Goal: Task Accomplishment & Management: Manage account settings

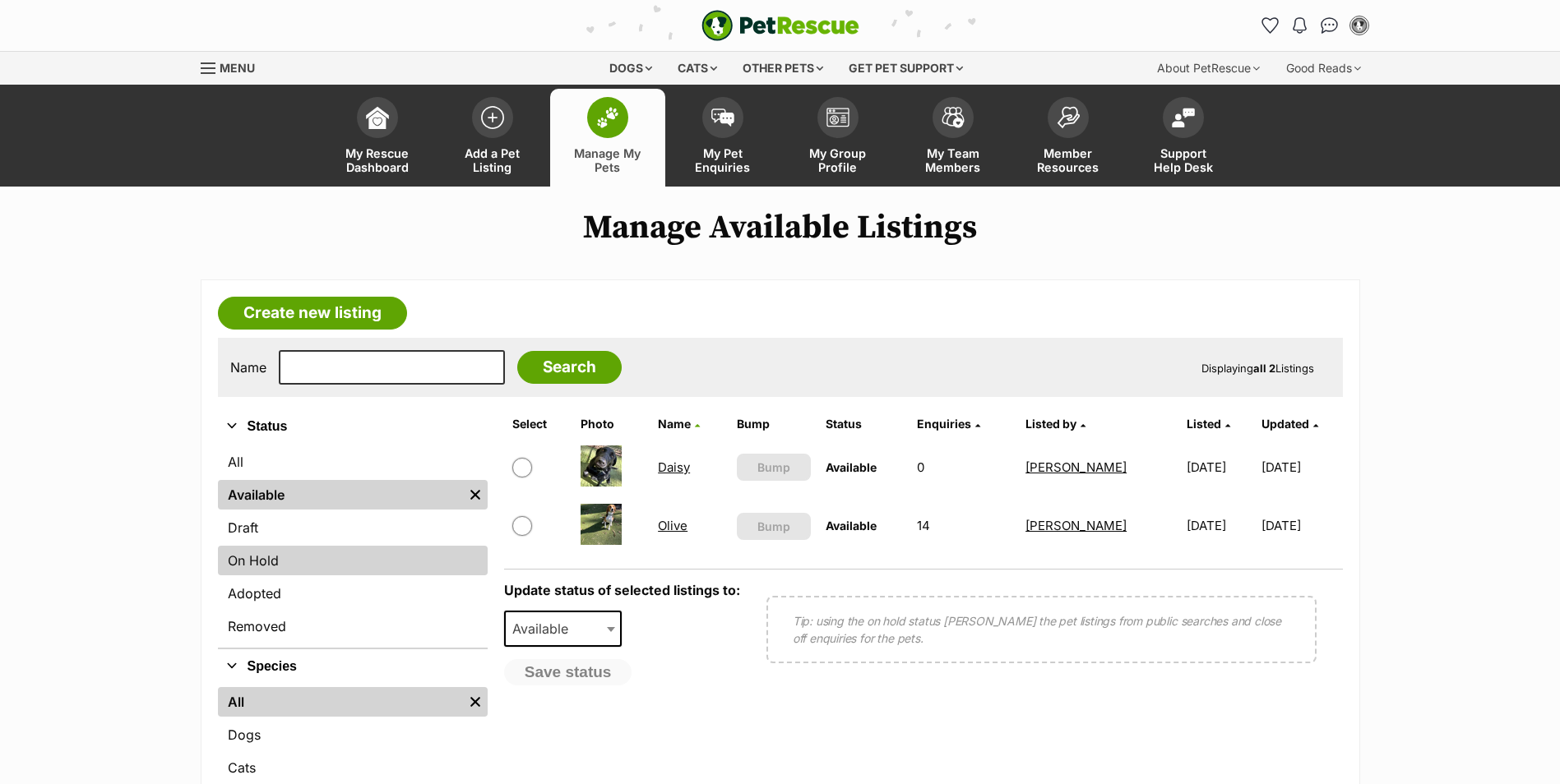
click at [276, 551] on link "On Hold" at bounding box center [353, 560] width 270 height 29
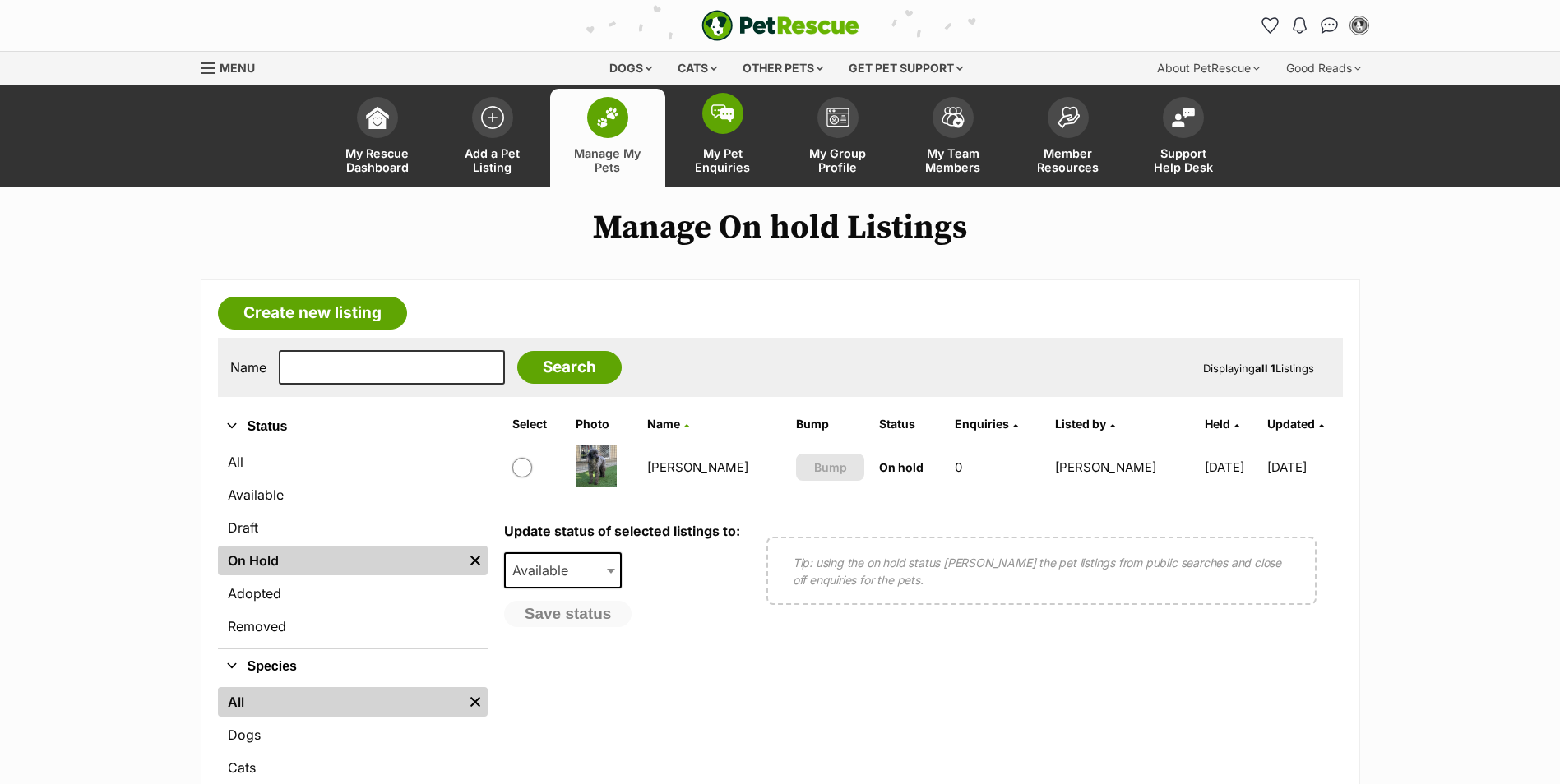
click at [719, 124] on span at bounding box center [722, 113] width 41 height 41
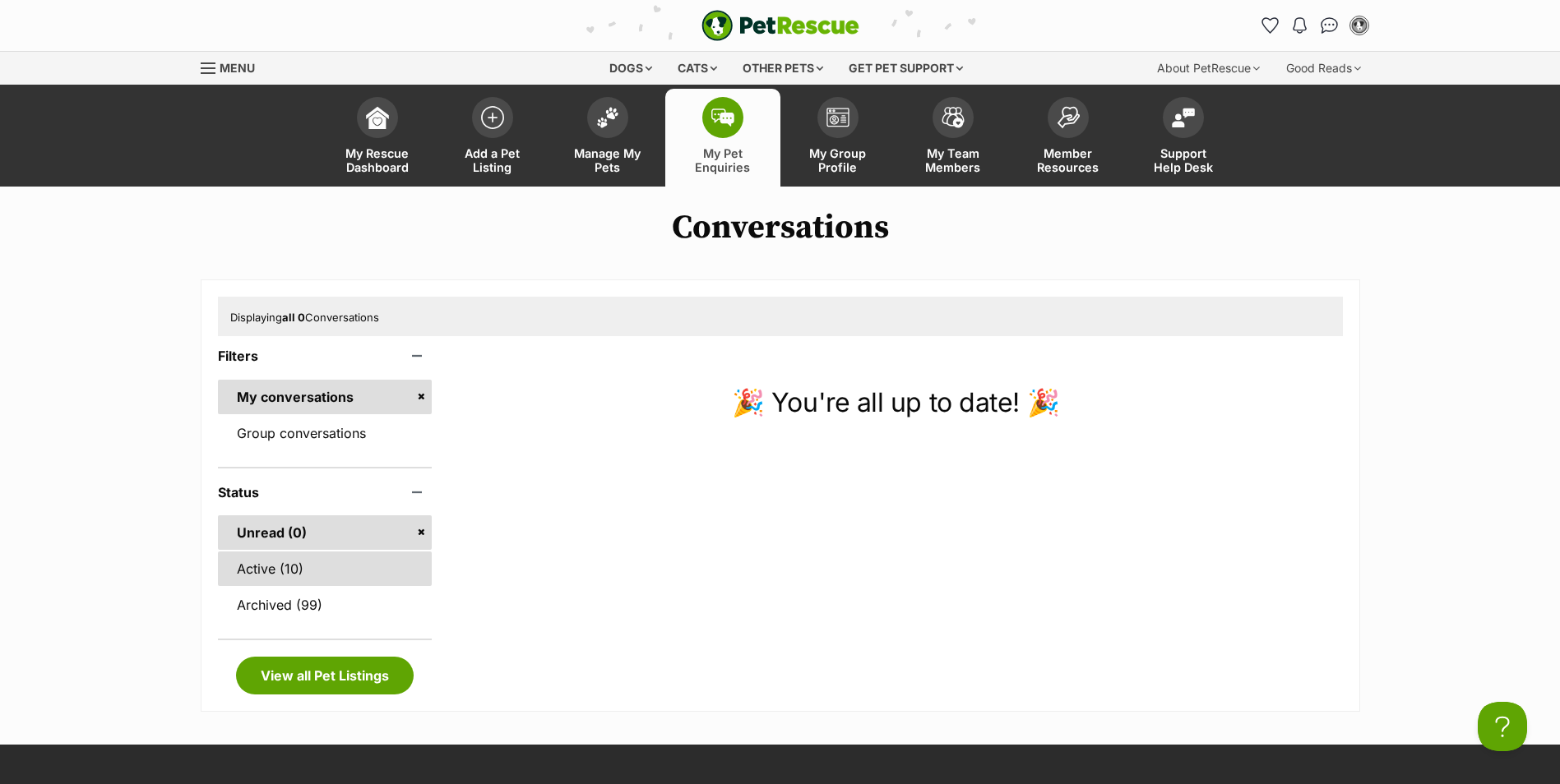
click at [301, 573] on link "Active (10)" at bounding box center [326, 568] width 215 height 34
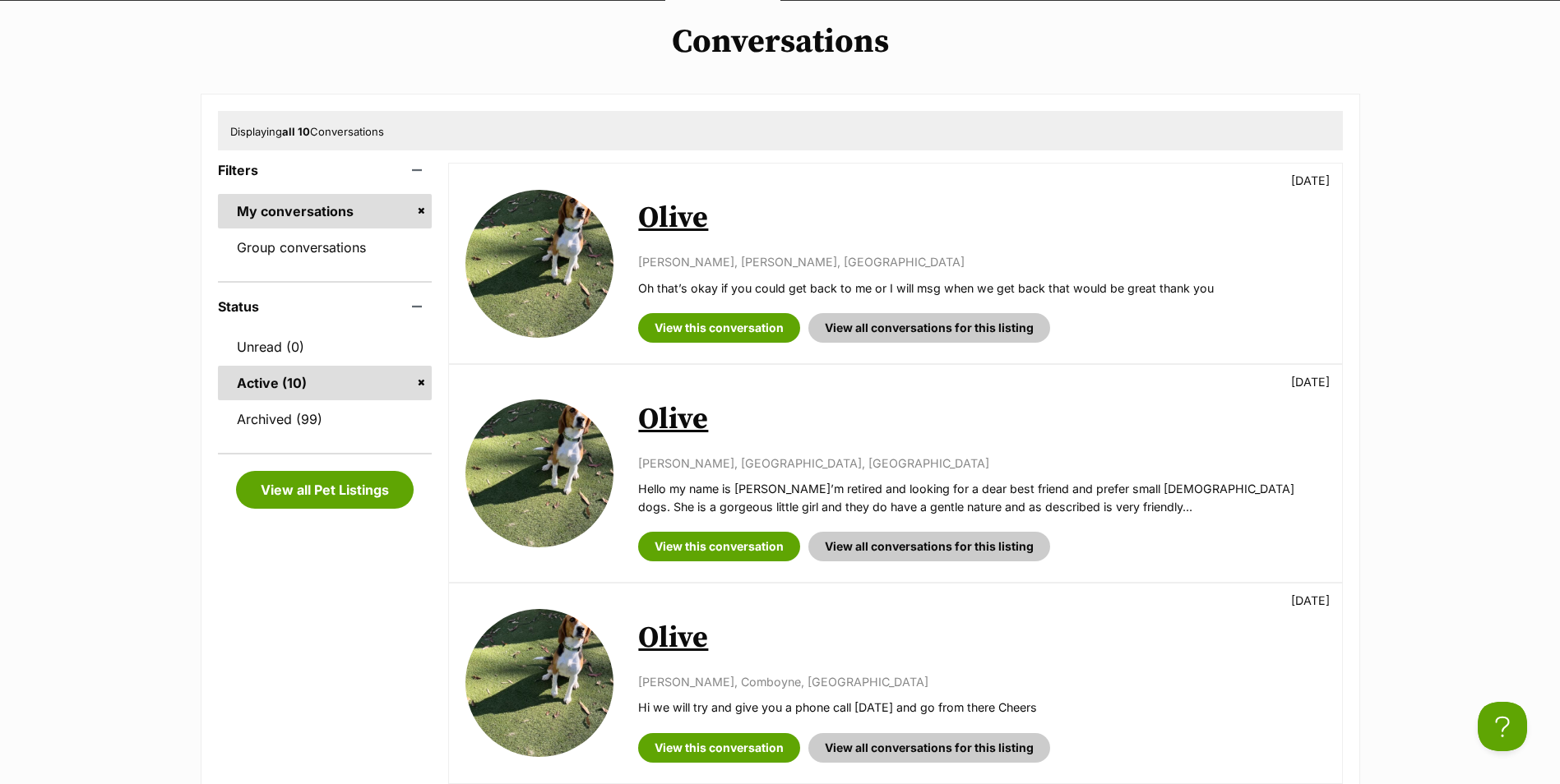
scroll to position [411, 0]
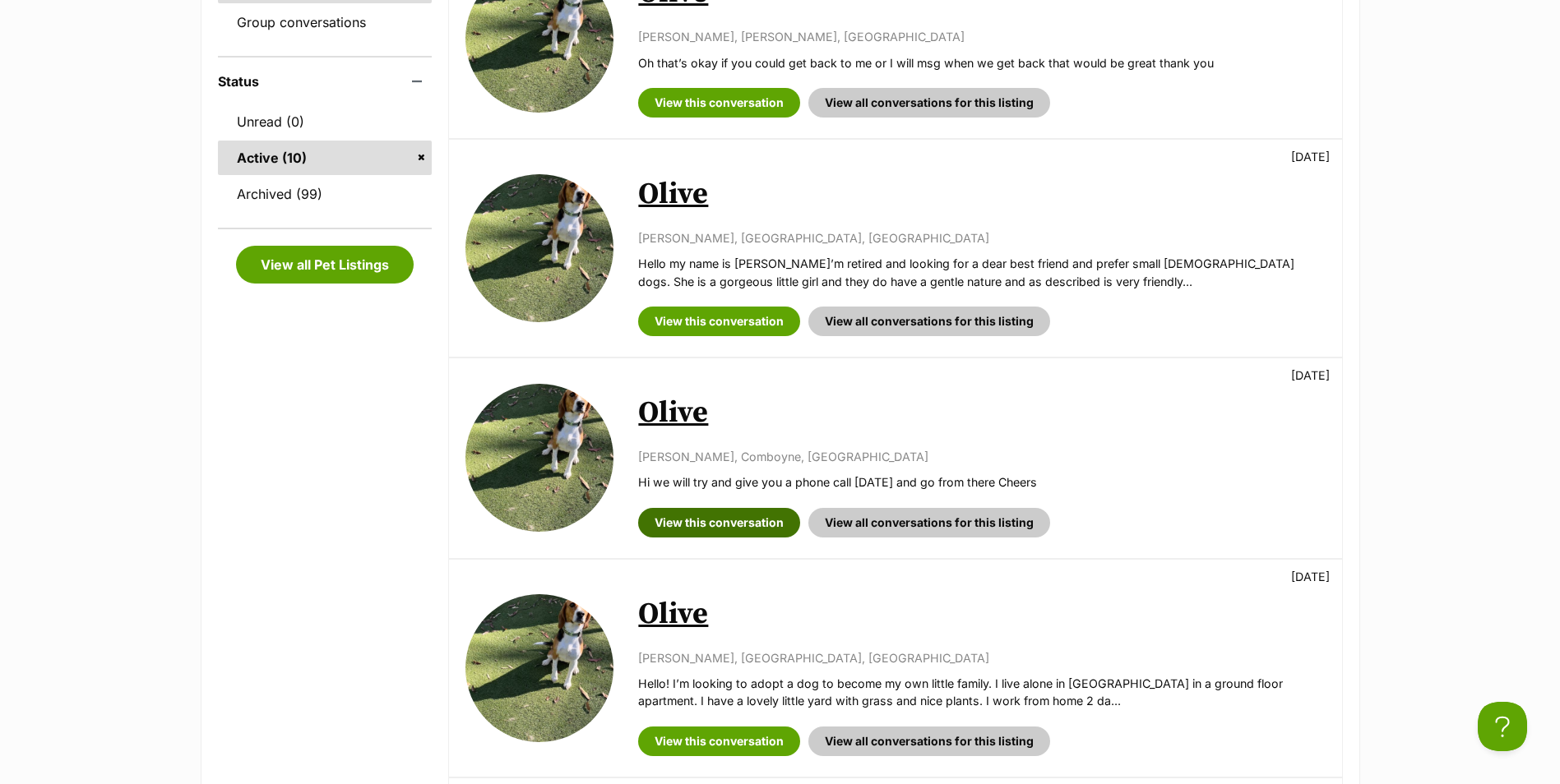
click at [760, 524] on link "View this conversation" at bounding box center [719, 522] width 162 height 29
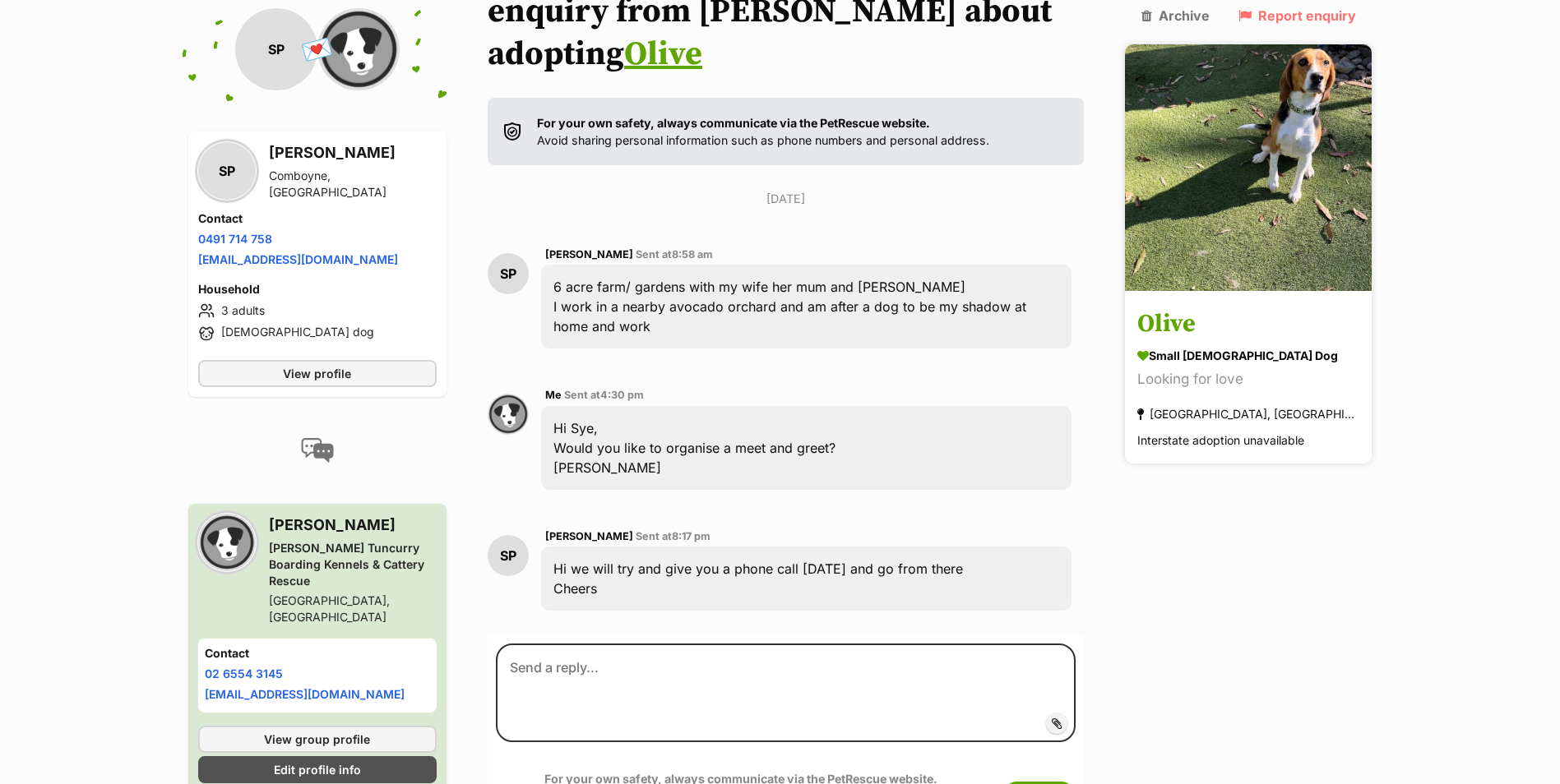
scroll to position [394, 0]
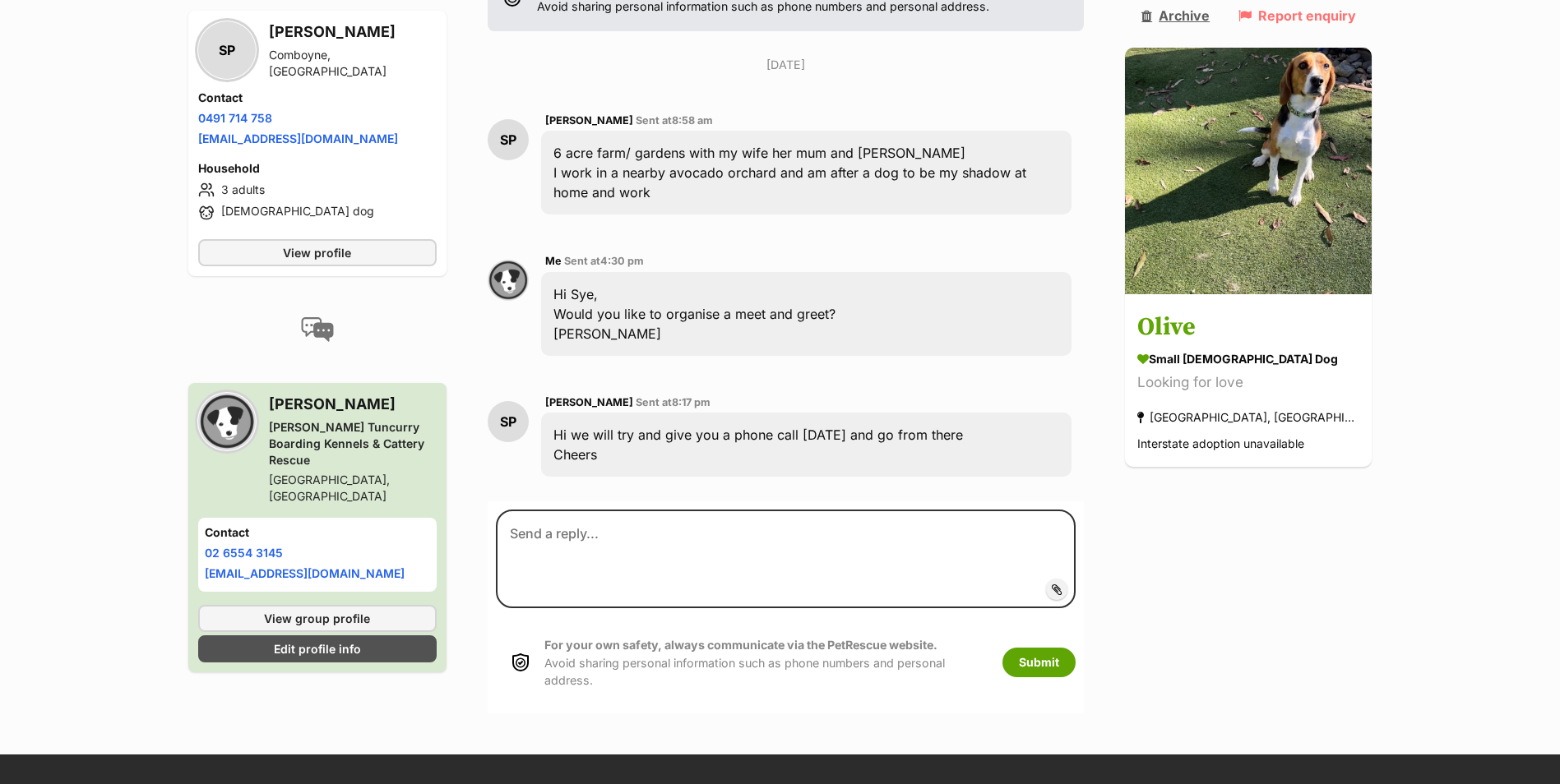
click at [1208, 17] on link "Archive" at bounding box center [1175, 16] width 68 height 15
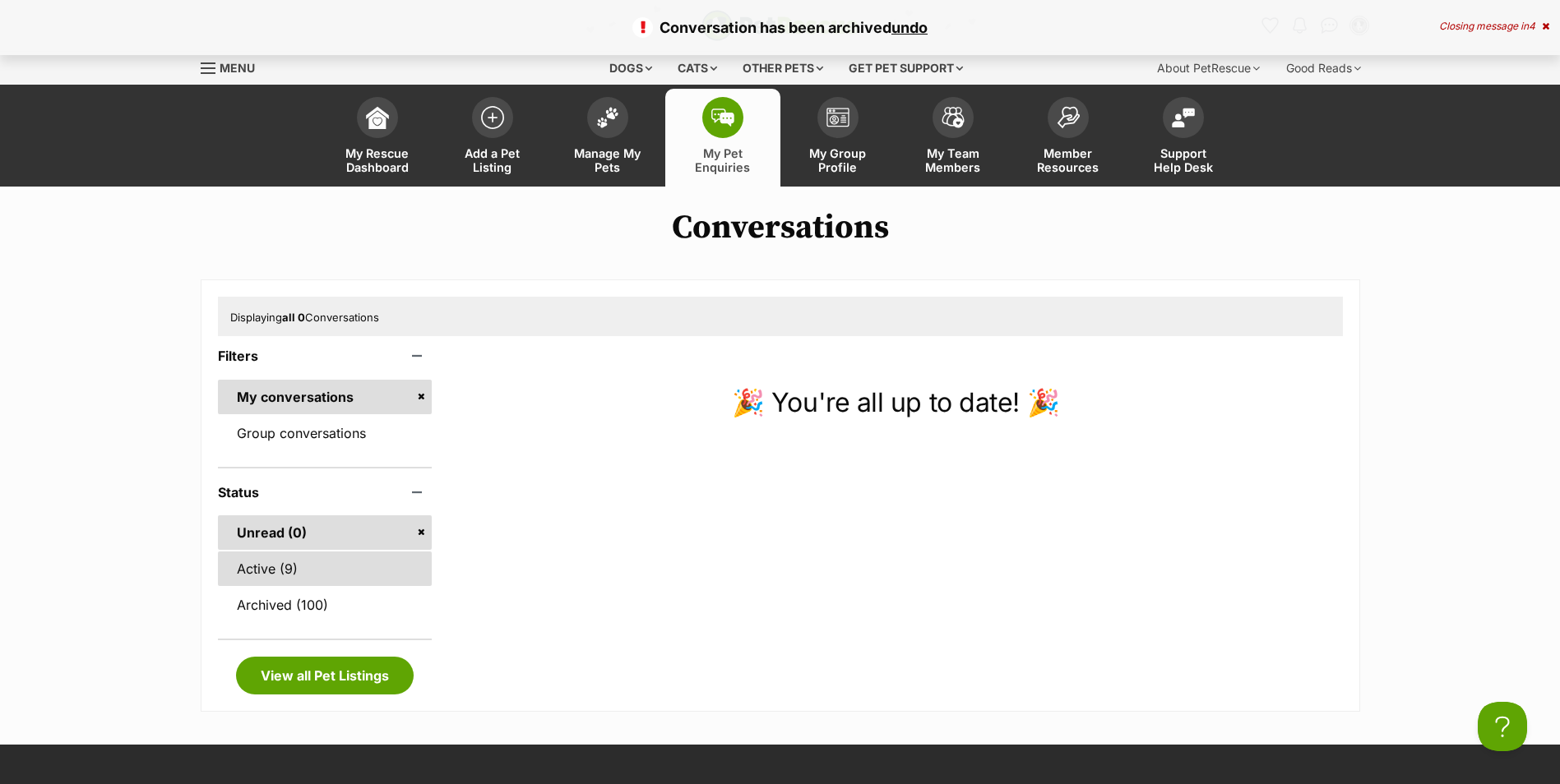
click at [306, 567] on link "Active (9)" at bounding box center [326, 568] width 215 height 34
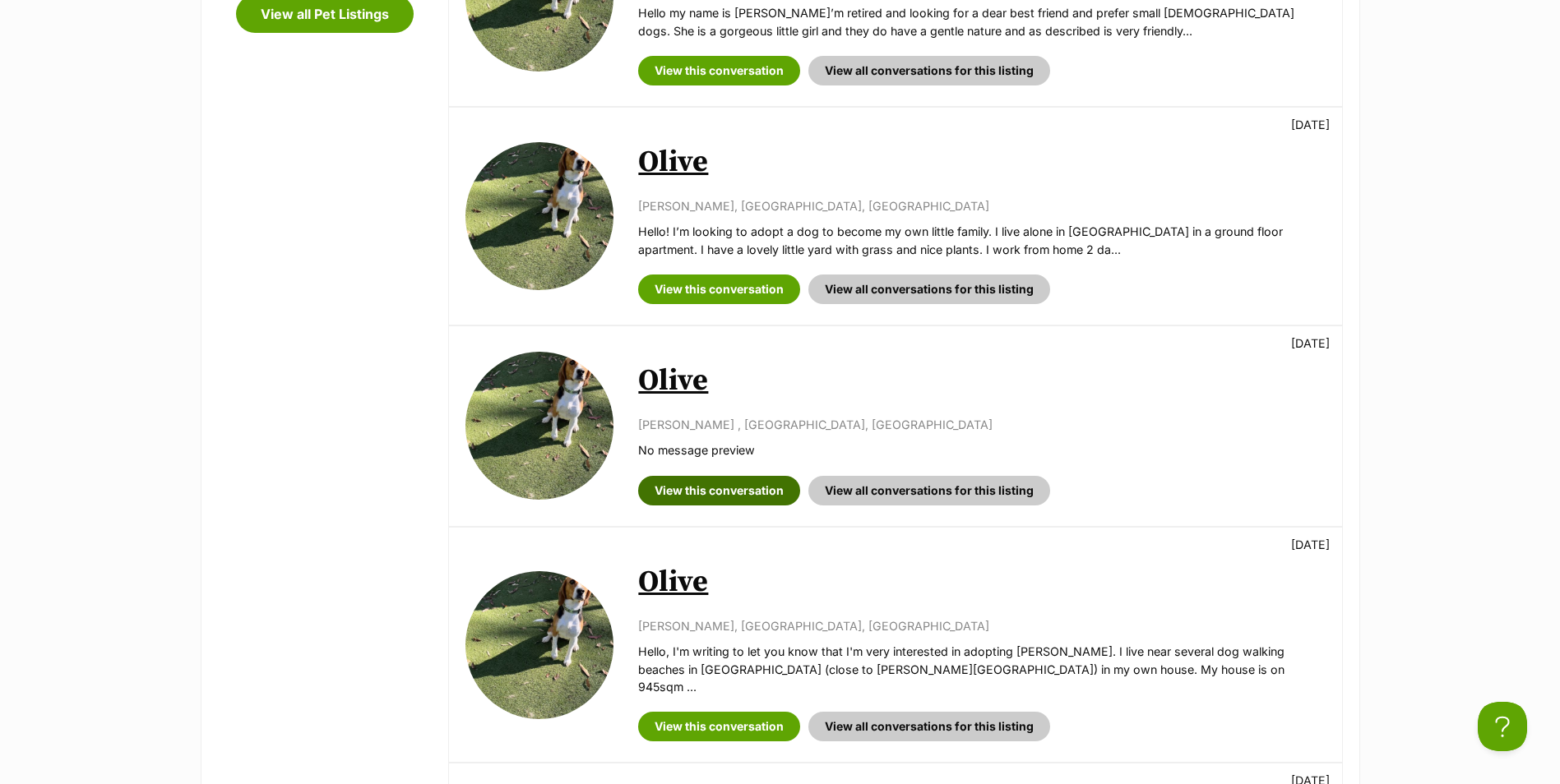
scroll to position [576, 0]
